Goal: Transaction & Acquisition: Purchase product/service

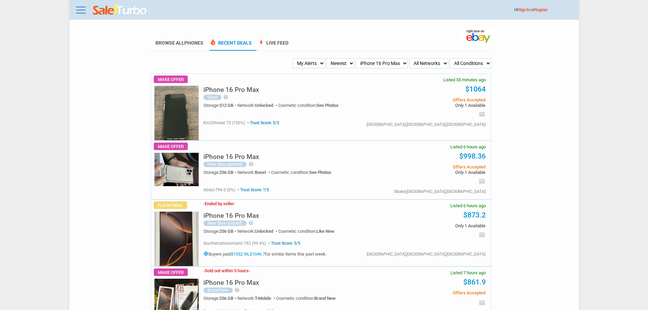
click at [317, 65] on select "My Alerts All Deals BIN Only w/ Offers Only" at bounding box center [309, 63] width 32 height 10
select select "flash_bin"
click at [295, 59] on select "My Alerts All Deals BIN Only w/ Offers Only" at bounding box center [309, 63] width 32 height 10
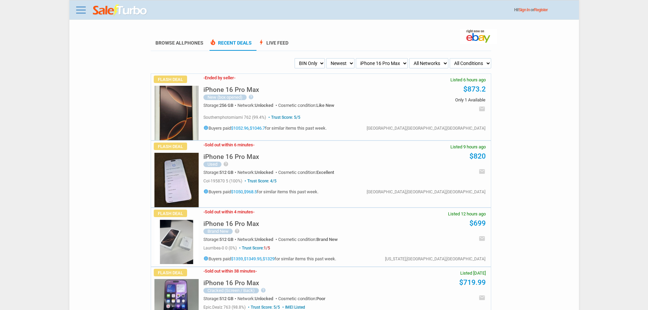
click at [386, 61] on select "All Models Apple Watch Ultra 2 Apple Watch Ultra iPhone 16 Pro Max iPhone 16 Pr…" at bounding box center [382, 63] width 52 height 10
select select "all"
click at [373, 59] on select "All Models Apple Watch Ultra 2 Apple Watch Ultra iPhone 16 Pro Max iPhone 16 Pr…" at bounding box center [382, 63] width 52 height 10
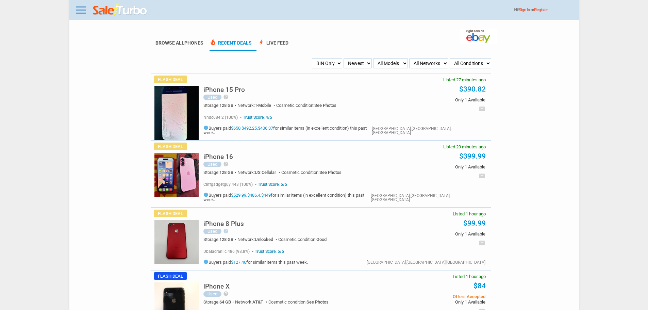
click at [177, 110] on img at bounding box center [177, 113] width 44 height 54
click at [189, 96] on img at bounding box center [177, 113] width 44 height 54
click at [176, 44] on link "Browse All Phones" at bounding box center [180, 45] width 48 height 11
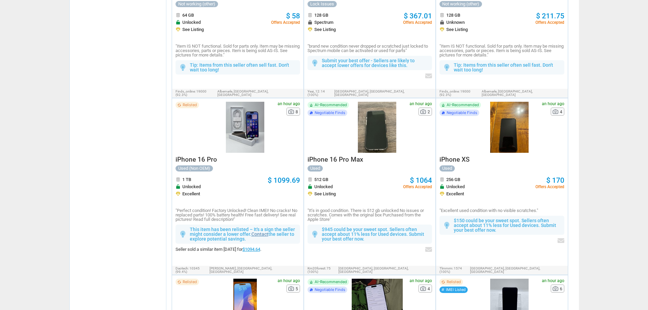
scroll to position [1188, 0]
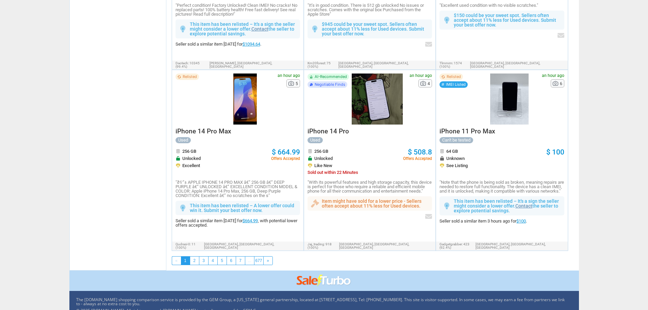
click at [525, 218] on link "$100" at bounding box center [522, 220] width 10 height 5
